Goal: Navigation & Orientation: Find specific page/section

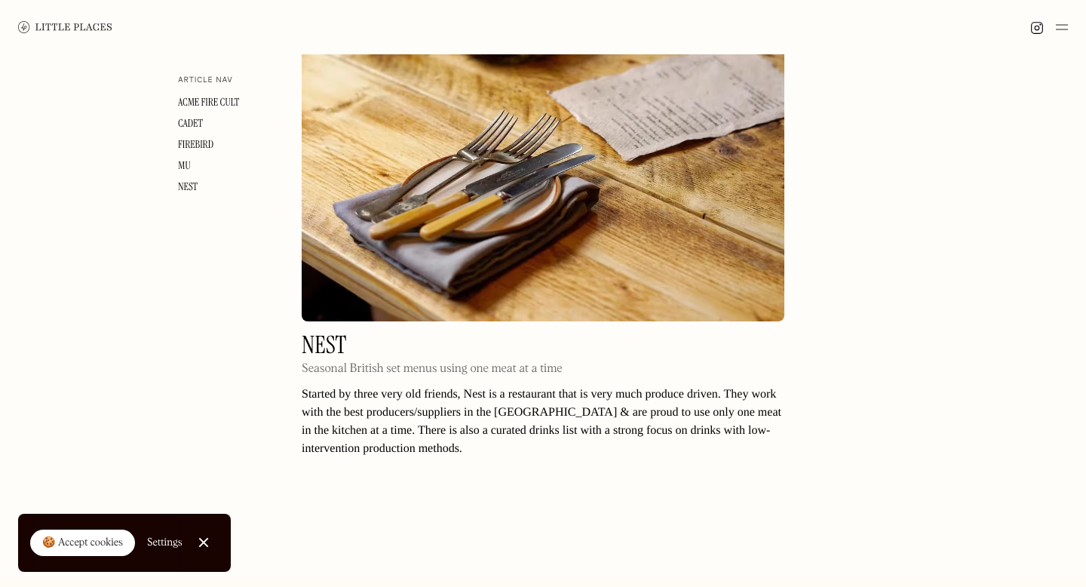
scroll to position [3457, 0]
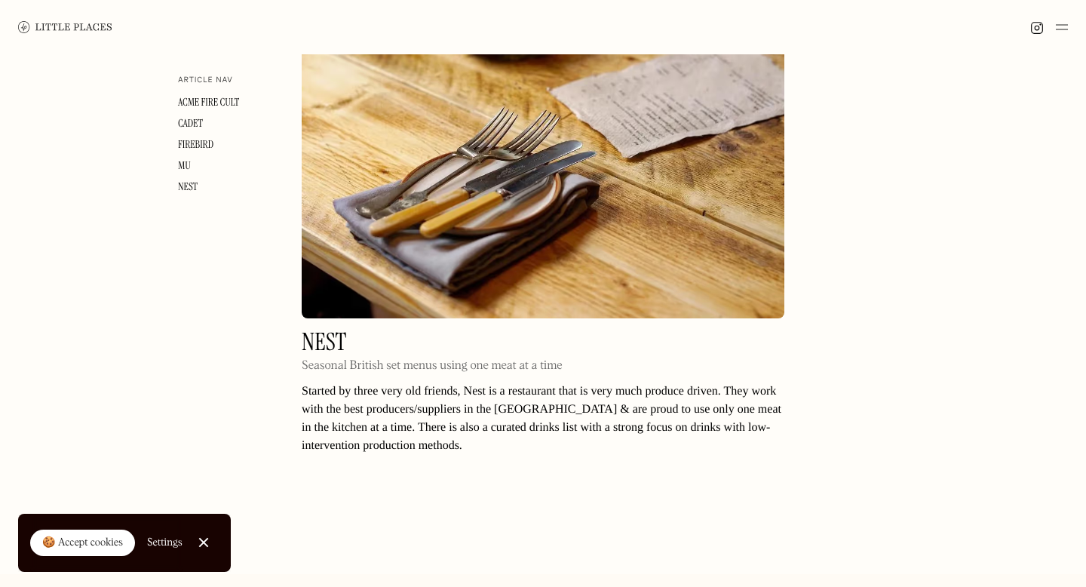
click at [632, 382] on p "Started by three very old friends, Nest is a restaurant that is very much produ…" at bounding box center [543, 418] width 483 height 72
click at [326, 330] on h2 "Nest" at bounding box center [432, 341] width 261 height 23
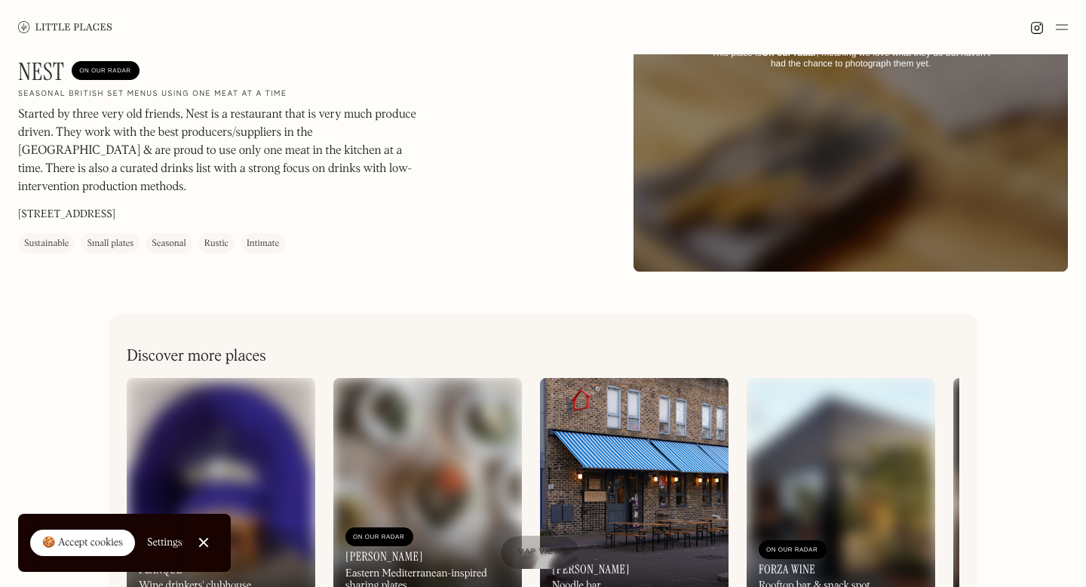
scroll to position [119, 0]
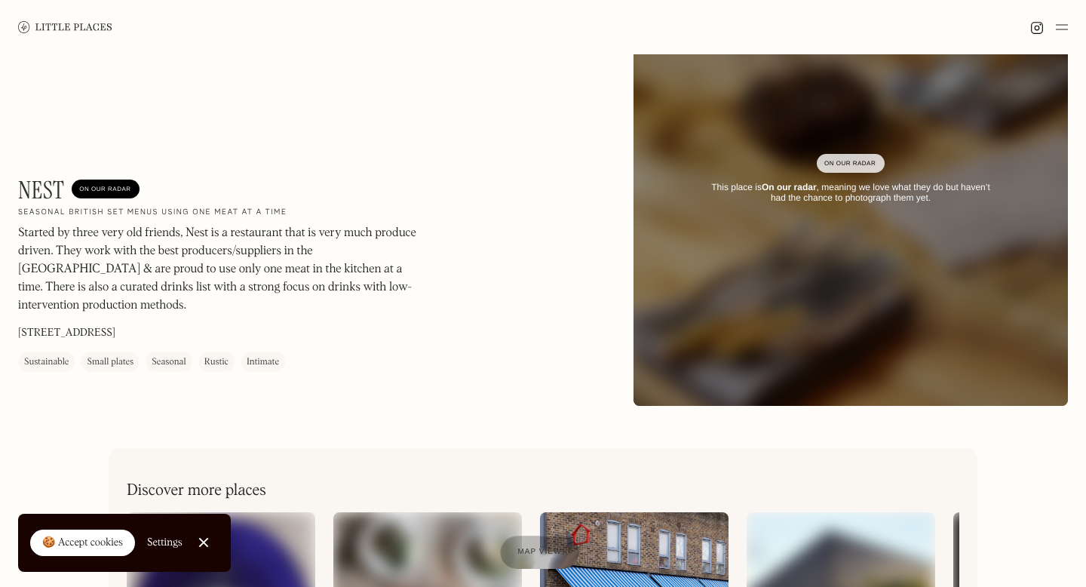
click at [83, 25] on img at bounding box center [65, 26] width 94 height 11
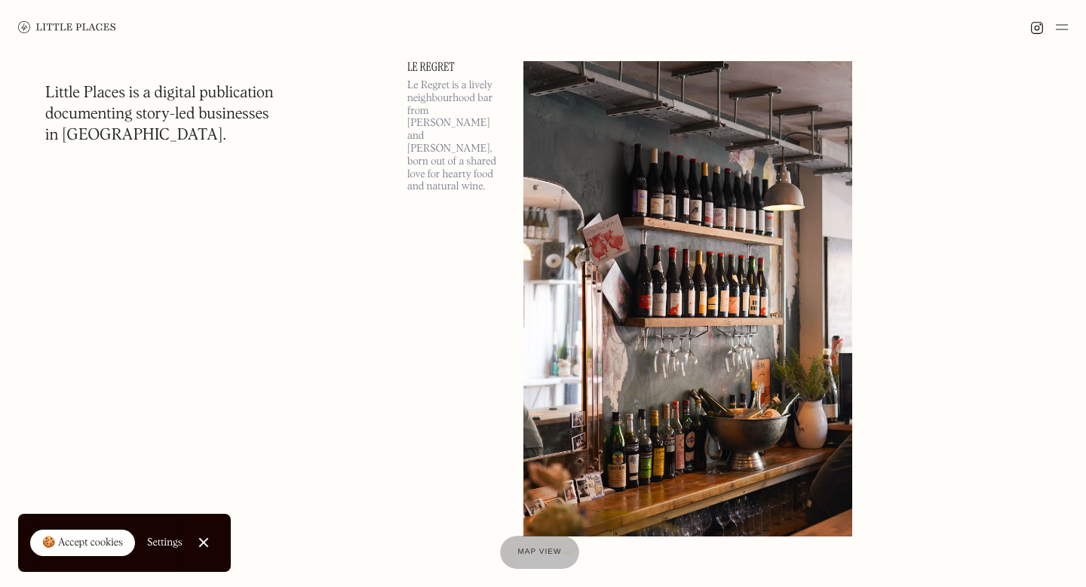
scroll to position [2883, 0]
click at [552, 560] on div at bounding box center [540, 552] width 84 height 35
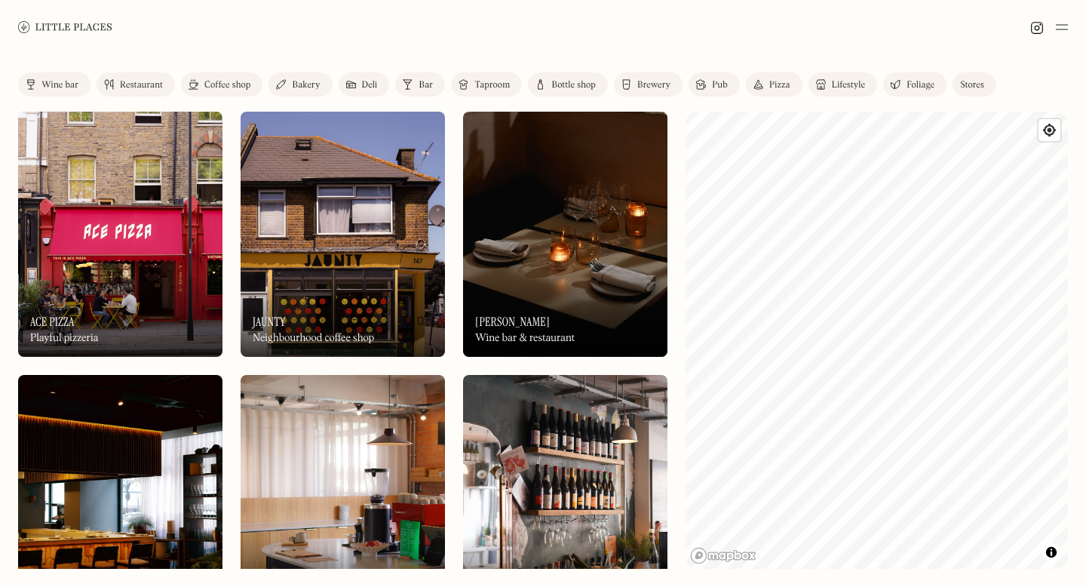
click at [66, 84] on div "Wine bar" at bounding box center [59, 85] width 37 height 9
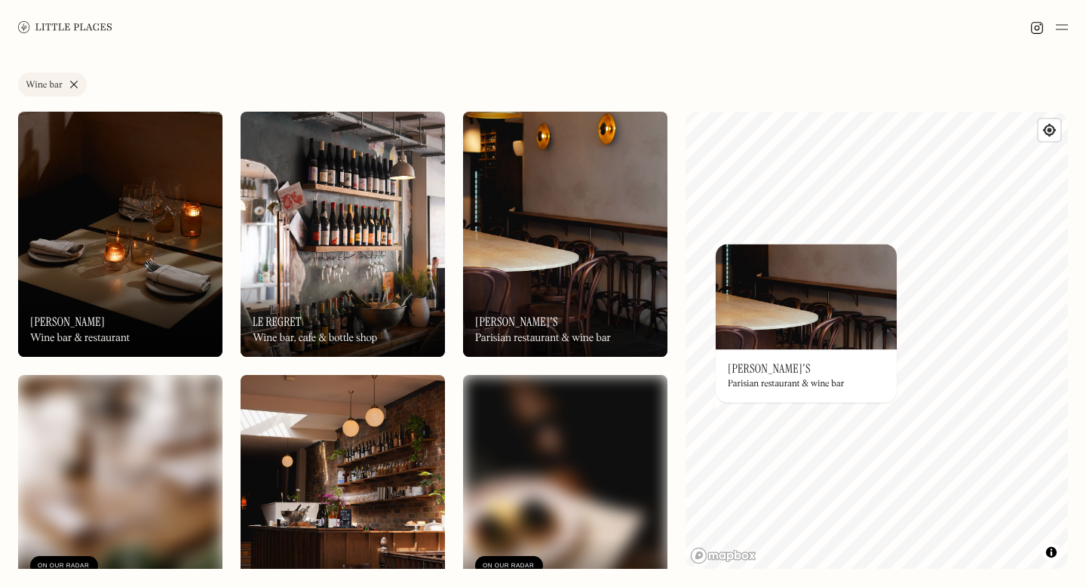
click at [780, 356] on div "On Our Radar Marjorie's Parisian restaurant & wine bar" at bounding box center [806, 375] width 181 height 53
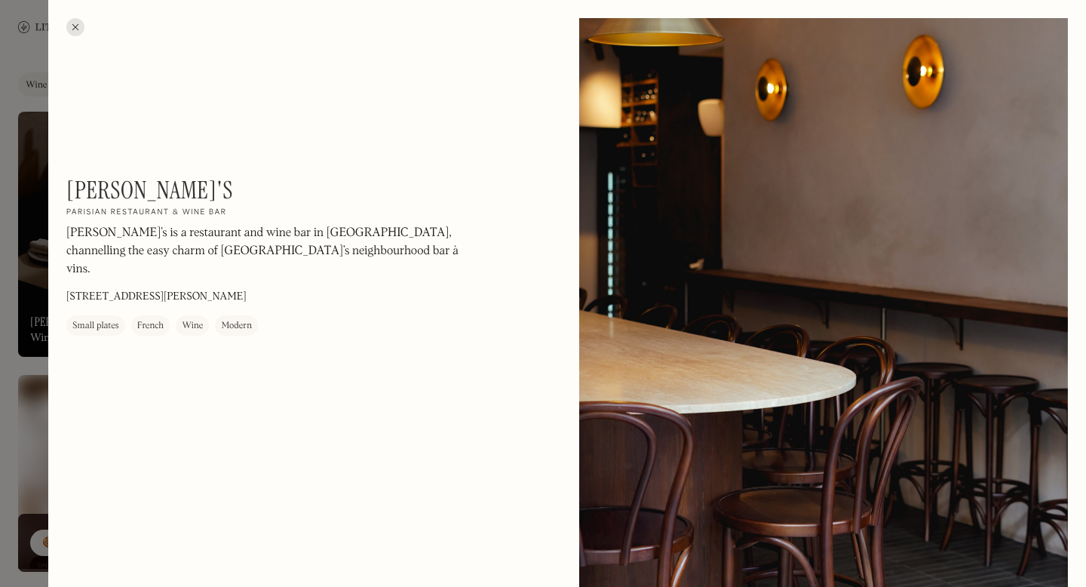
click at [354, 230] on p "Marjorie’s is a restaurant and wine bar in Soho, channelling the easy charm of …" at bounding box center [269, 252] width 407 height 54
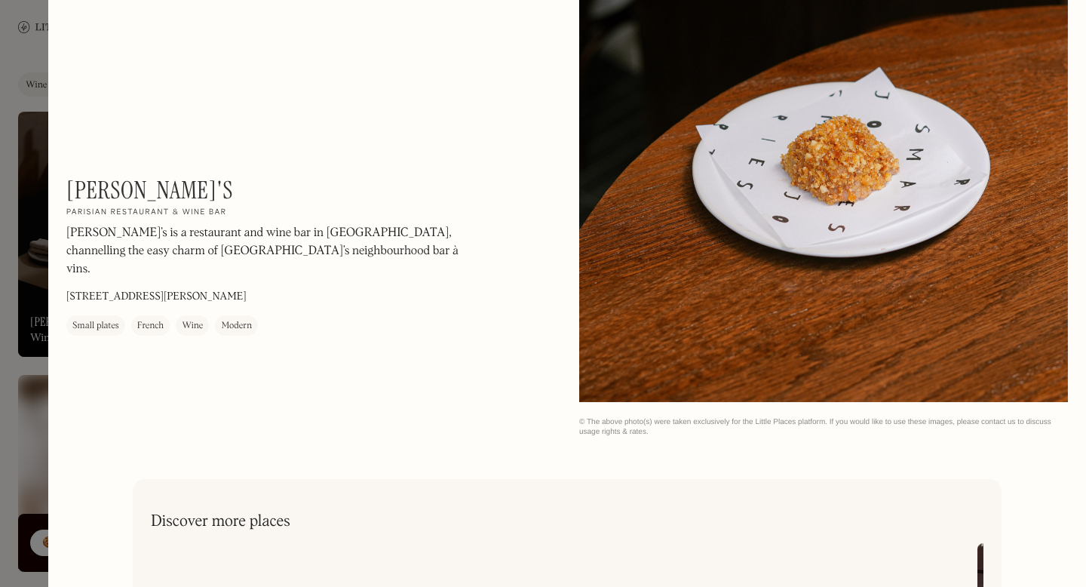
scroll to position [2320, 0]
